Goal: Navigation & Orientation: Find specific page/section

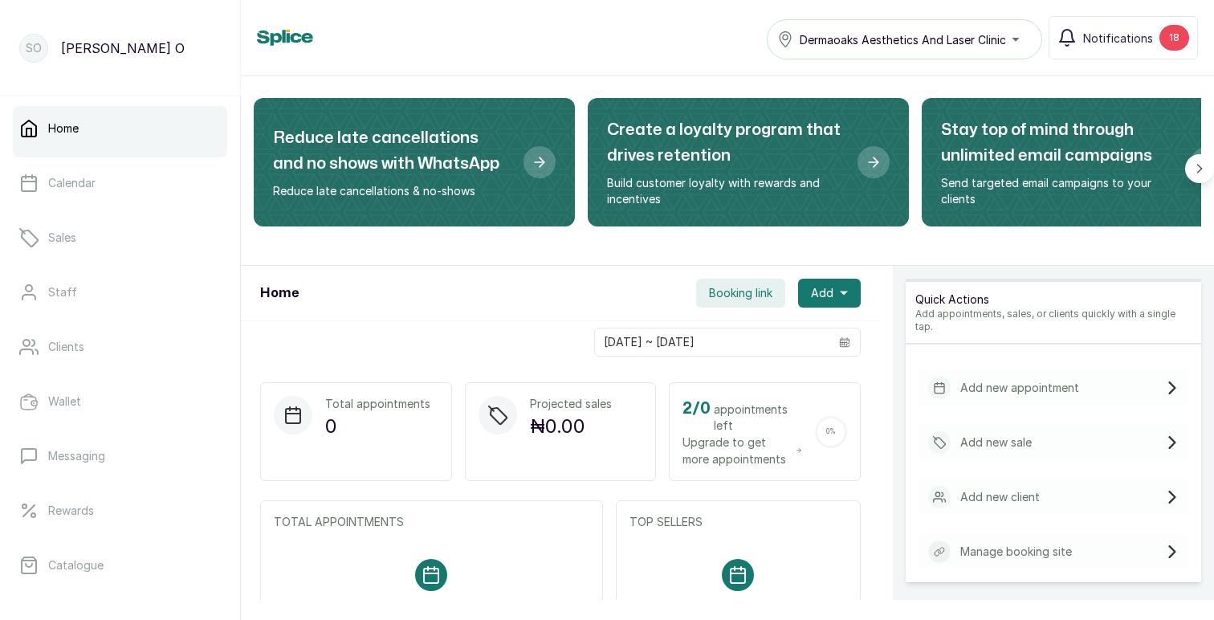
scroll to position [81, 0]
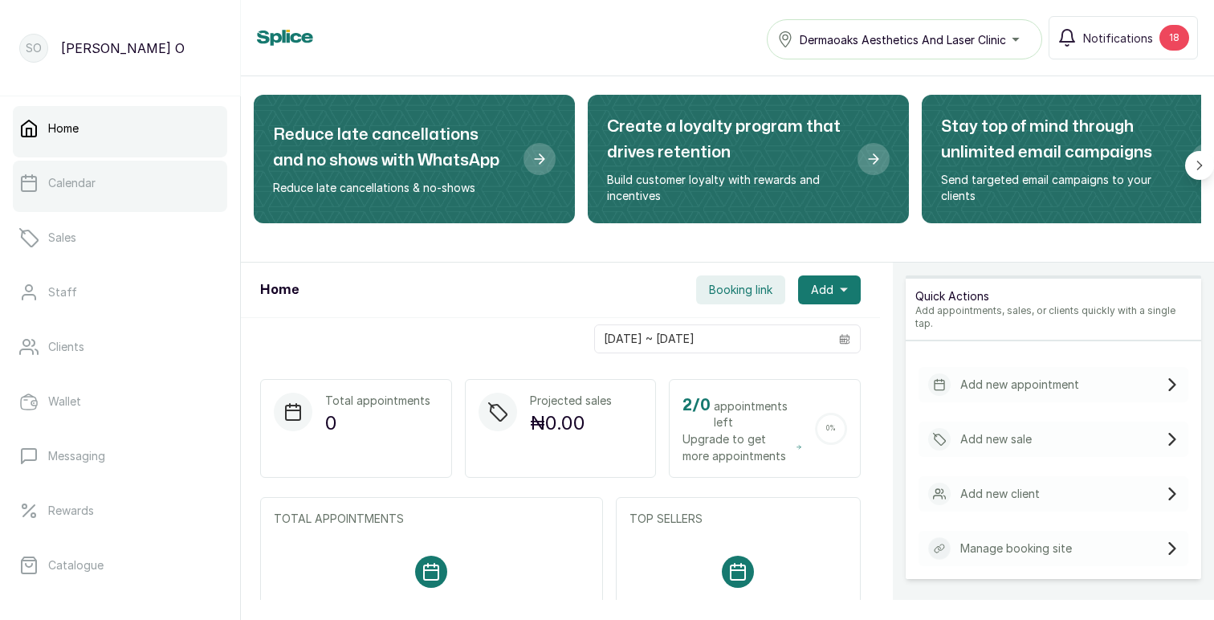
click at [106, 190] on link "Calendar" at bounding box center [120, 183] width 214 height 45
